Goal: Information Seeking & Learning: Learn about a topic

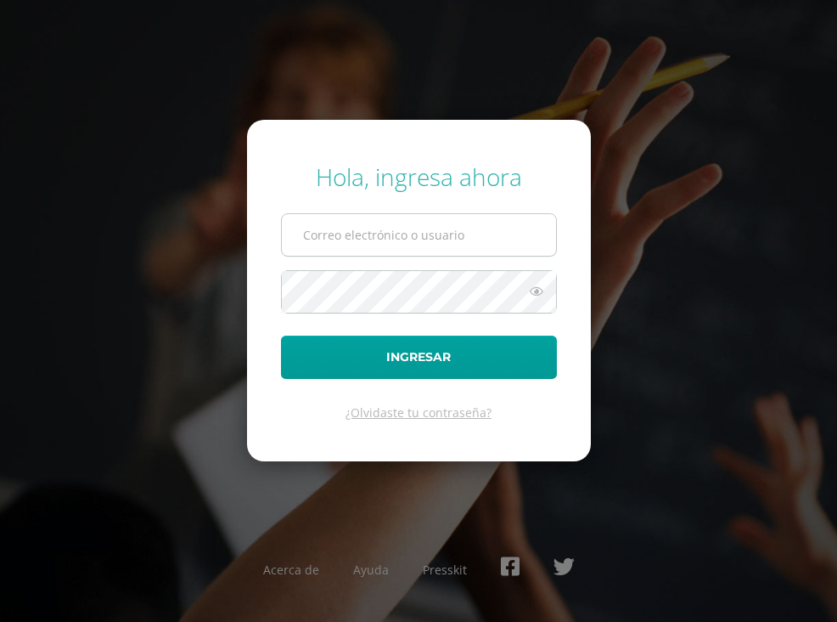
click at [352, 235] on input "text" at bounding box center [419, 235] width 274 height 42
type input "[DOMAIN_NAME][EMAIL_ADDRESS][DOMAIN_NAME]"
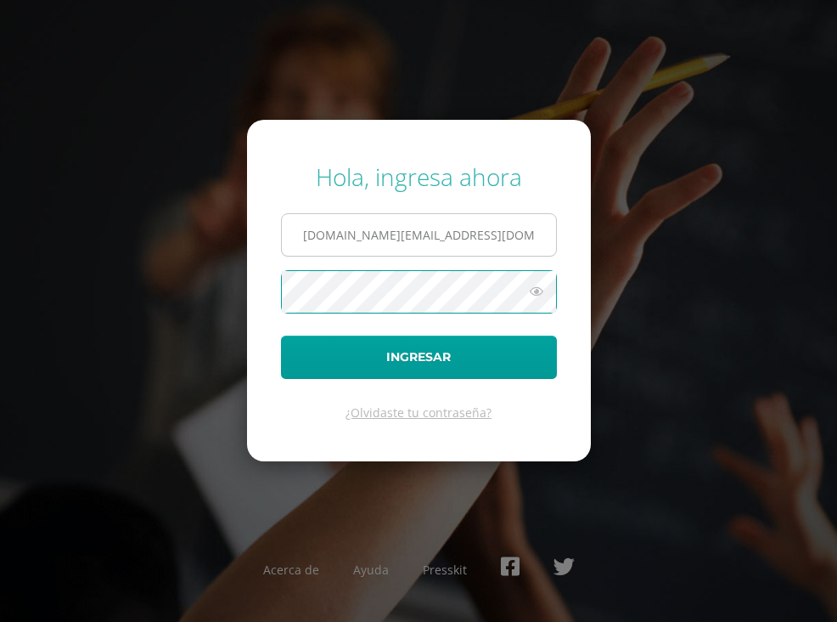
click at [281, 335] on button "Ingresar" at bounding box center [419, 356] width 276 height 43
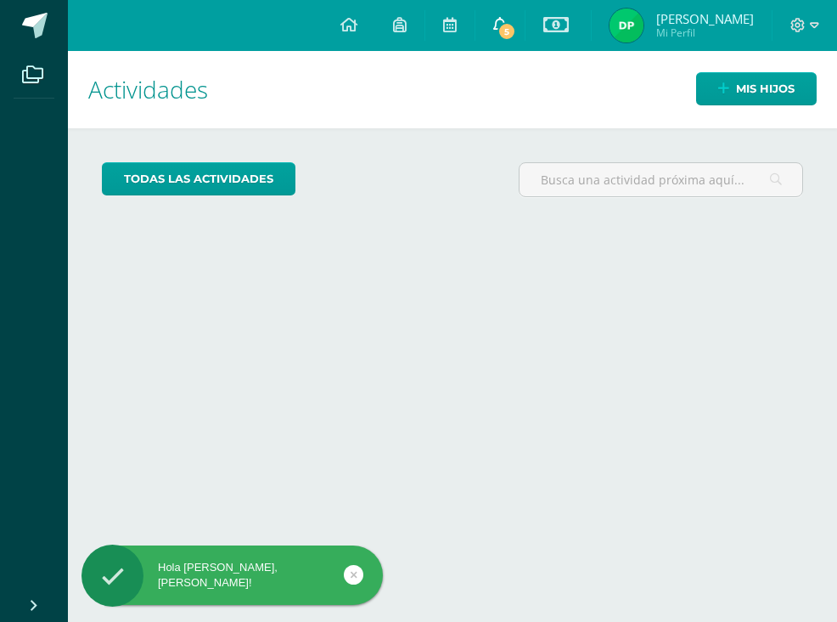
click at [524, 31] on link "5" at bounding box center [500, 25] width 49 height 51
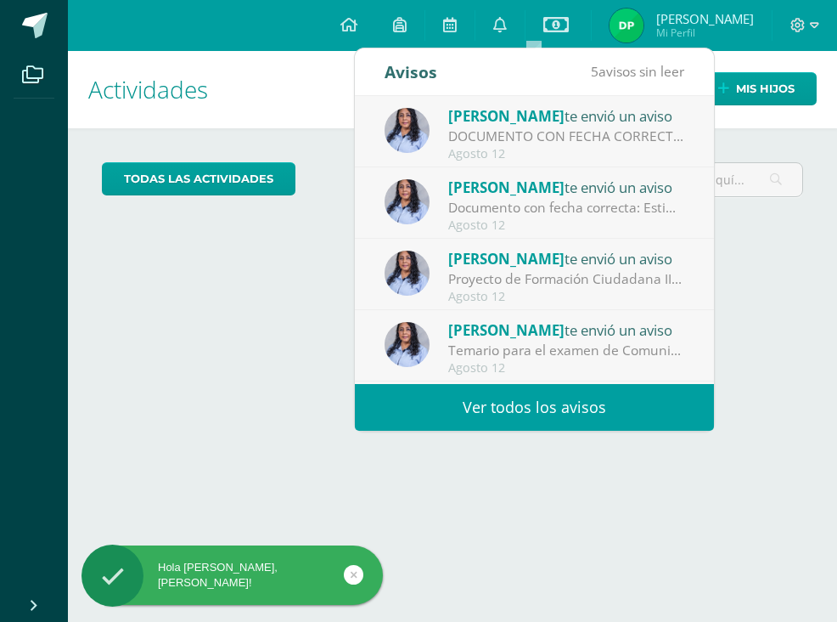
click at [479, 410] on link "Ver todos los avisos" at bounding box center [534, 407] width 359 height 47
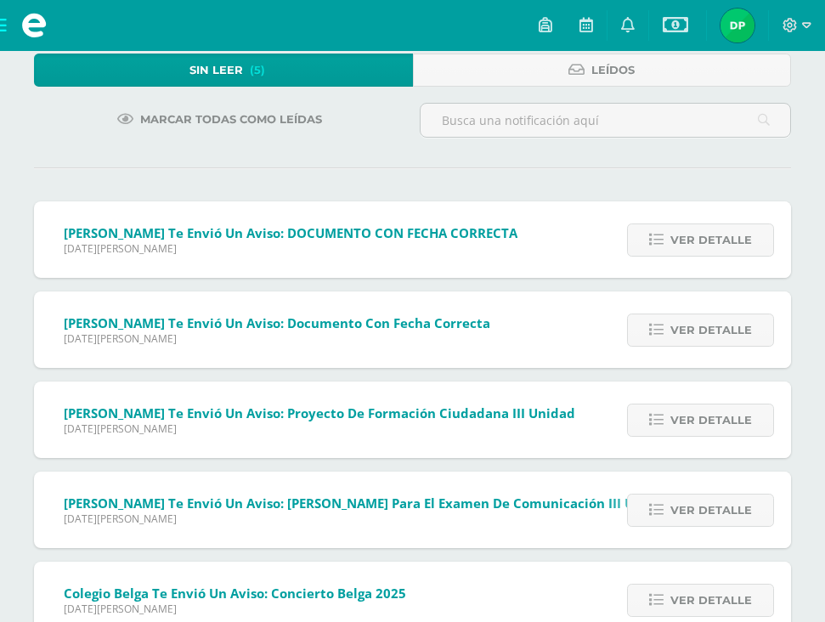
scroll to position [110, 0]
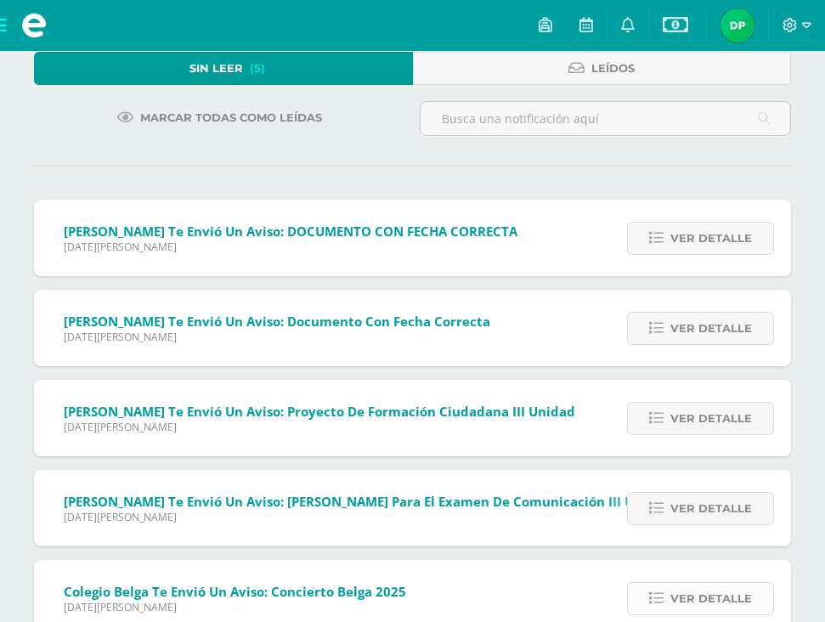
click at [702, 583] on span "Ver detalle" at bounding box center [711, 598] width 82 height 31
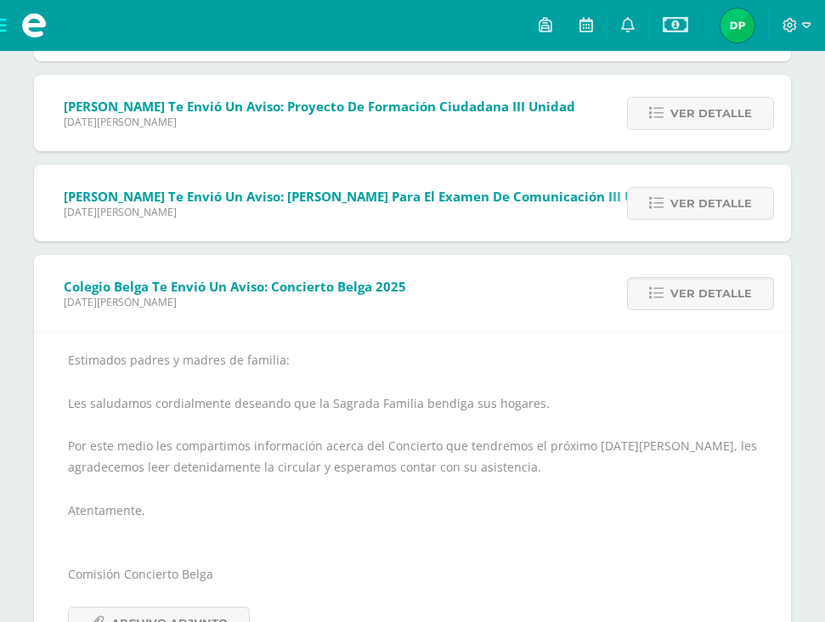
scroll to position [436, 0]
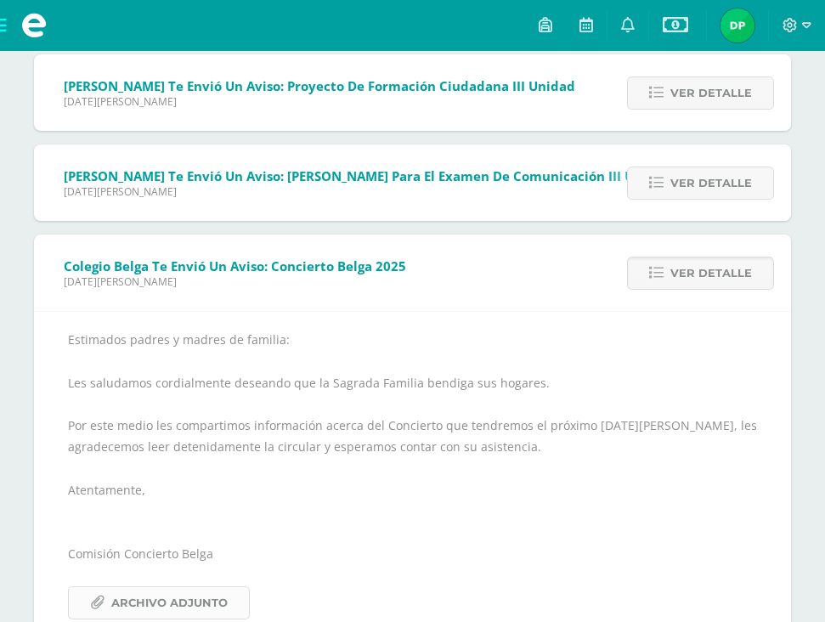
click at [228, 587] on span "Archivo Adjunto" at bounding box center [169, 602] width 116 height 31
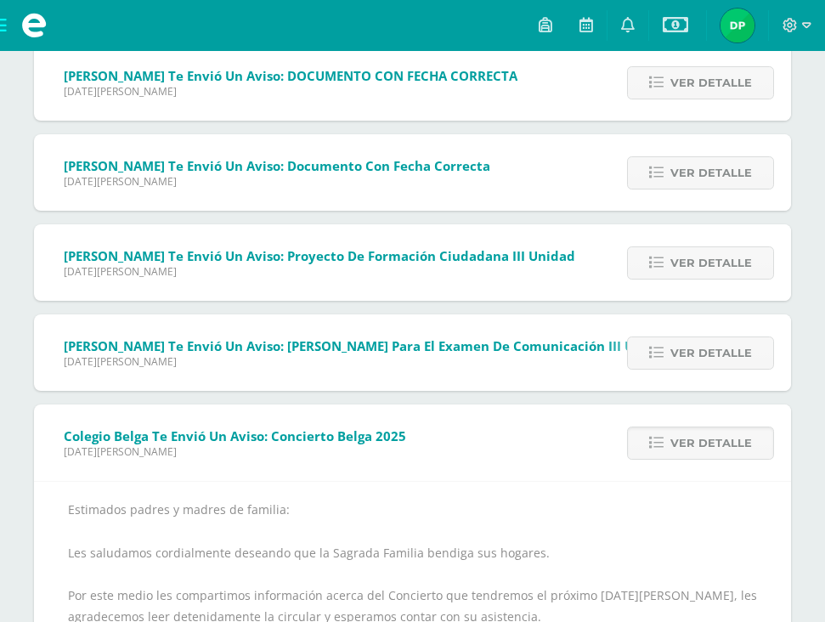
click at [526, 337] on span "Angélica Hidalgo te envió un aviso: Temario para el examen de Comunicación III …" at bounding box center [367, 345] width 607 height 17
click at [687, 337] on span "Ver detalle" at bounding box center [711, 352] width 82 height 31
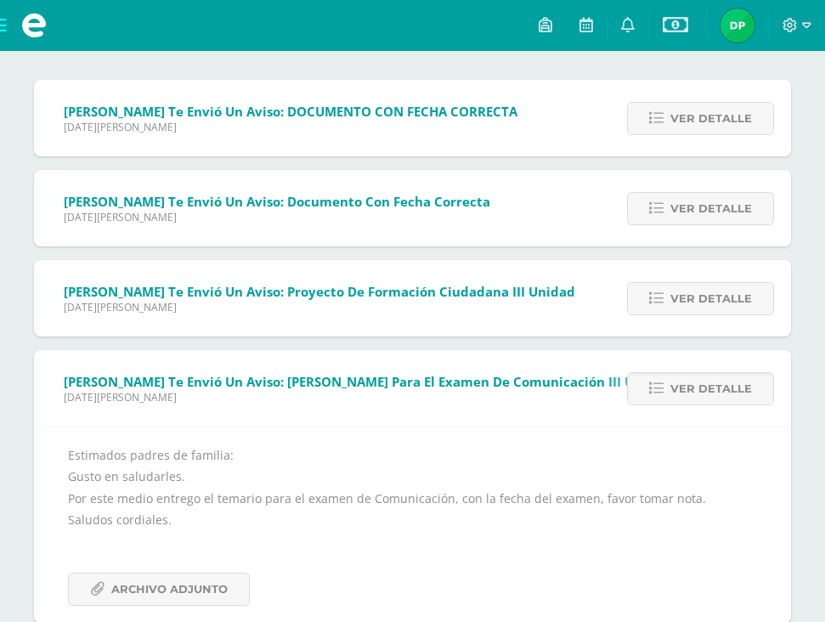
scroll to position [217, 0]
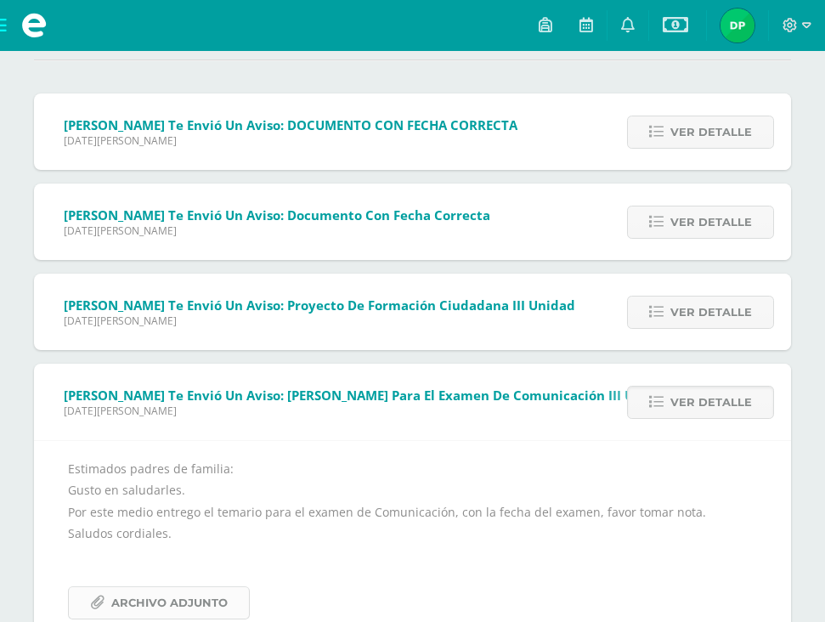
click at [228, 587] on span "Archivo Adjunto" at bounding box center [169, 602] width 116 height 31
click at [682, 296] on span "Ver detalle" at bounding box center [711, 311] width 82 height 31
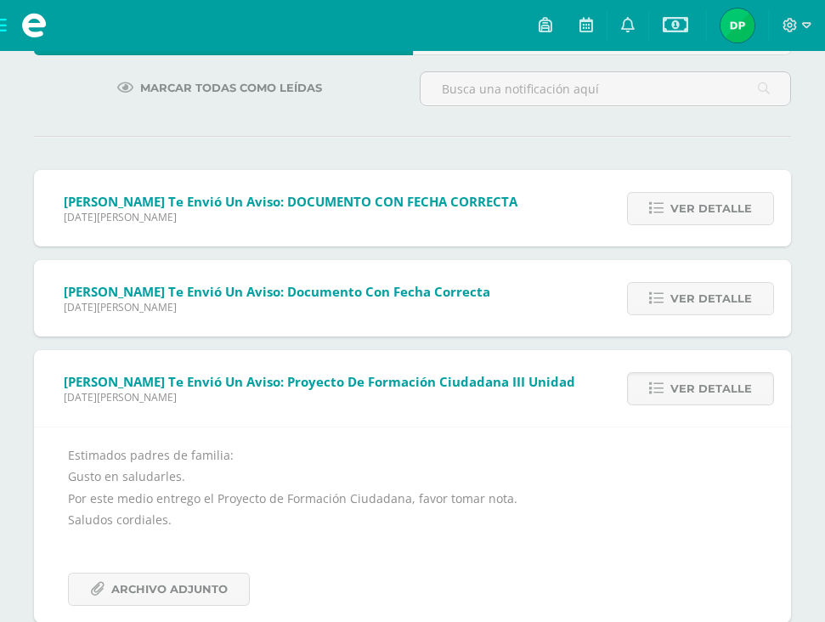
scroll to position [127, 0]
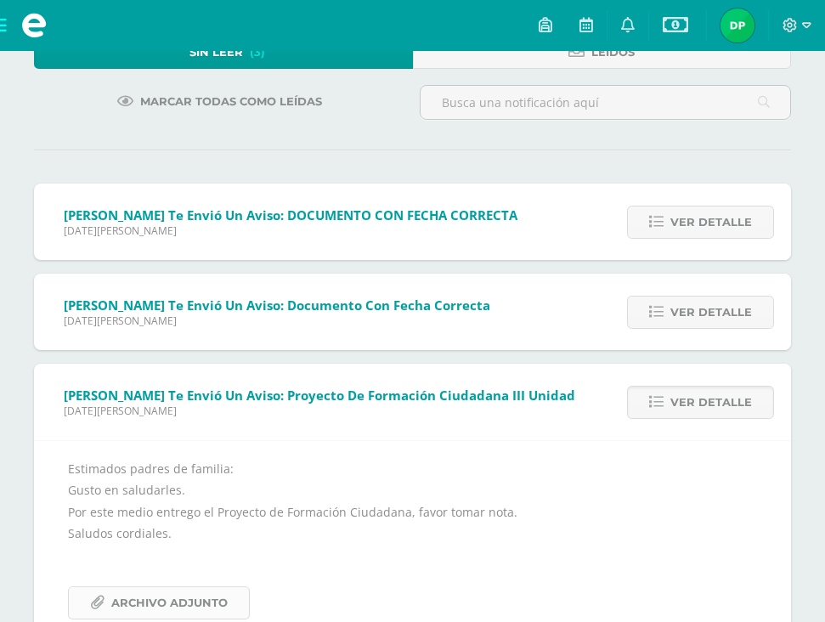
click at [250, 586] on link "Archivo Adjunto" at bounding box center [159, 602] width 182 height 33
